Goal: Task Accomplishment & Management: Manage account settings

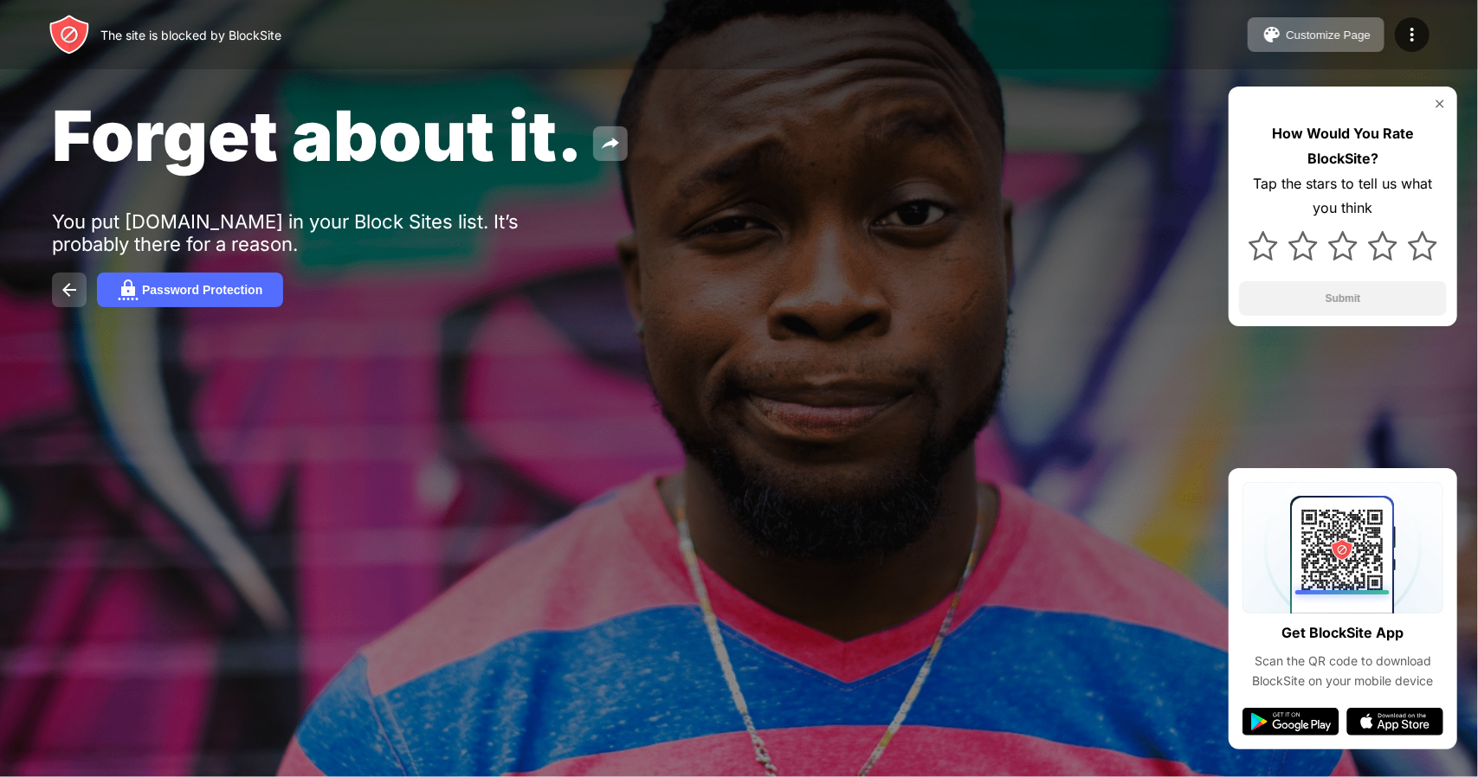
click at [78, 282] on img at bounding box center [69, 290] width 21 height 21
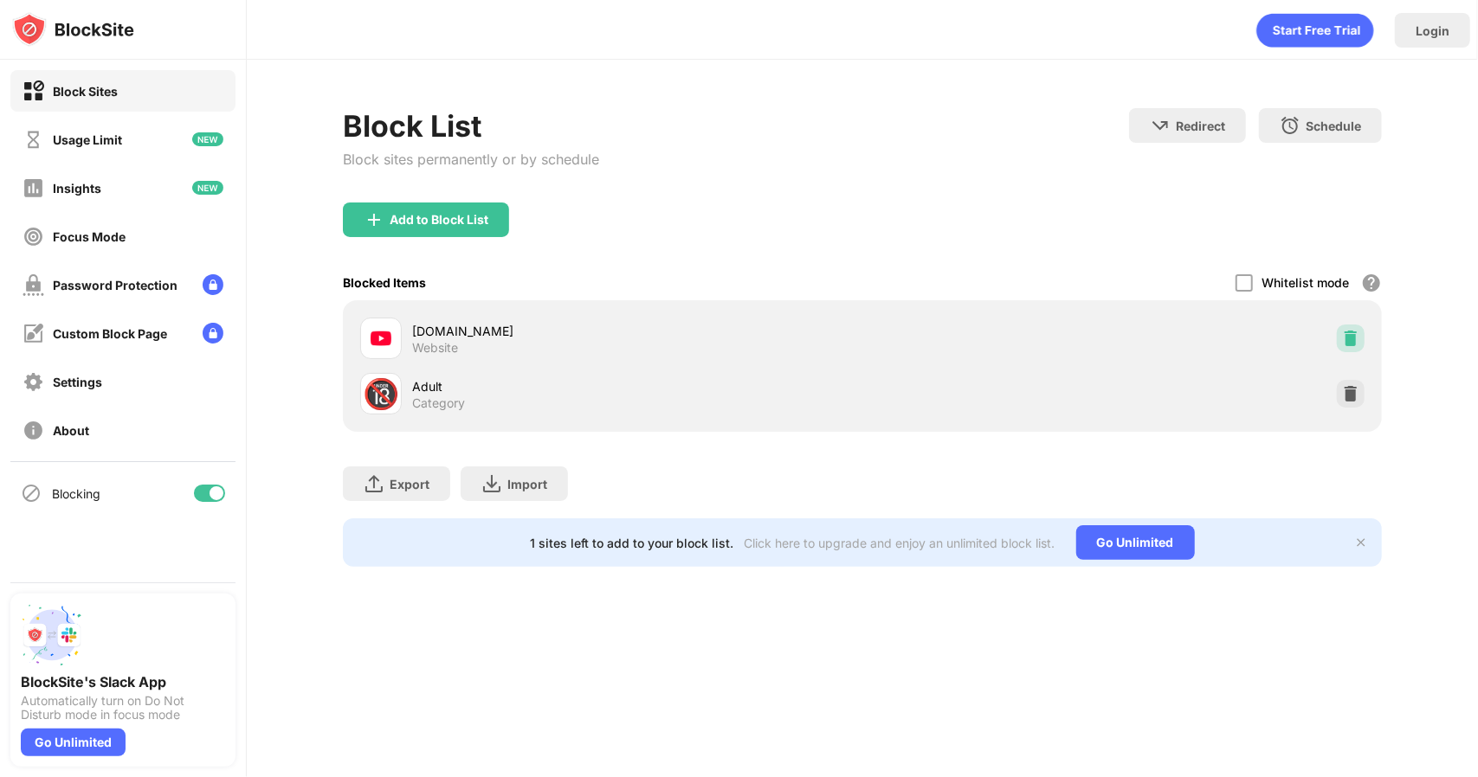
click at [1355, 330] on img at bounding box center [1350, 338] width 17 height 17
